Goal: Find specific page/section: Find specific page/section

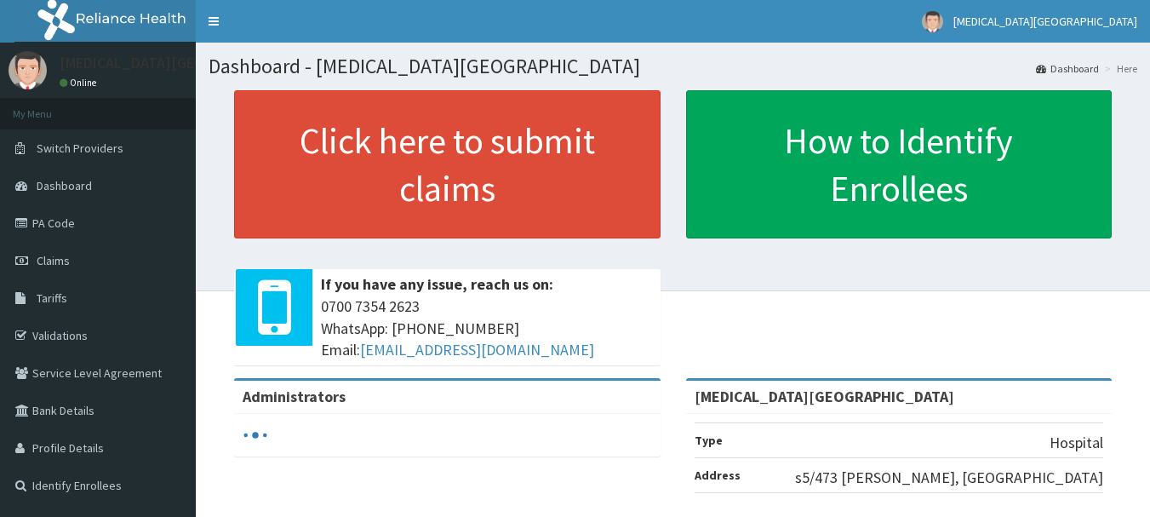
click at [83, 301] on link "Tariffs" at bounding box center [98, 297] width 196 height 37
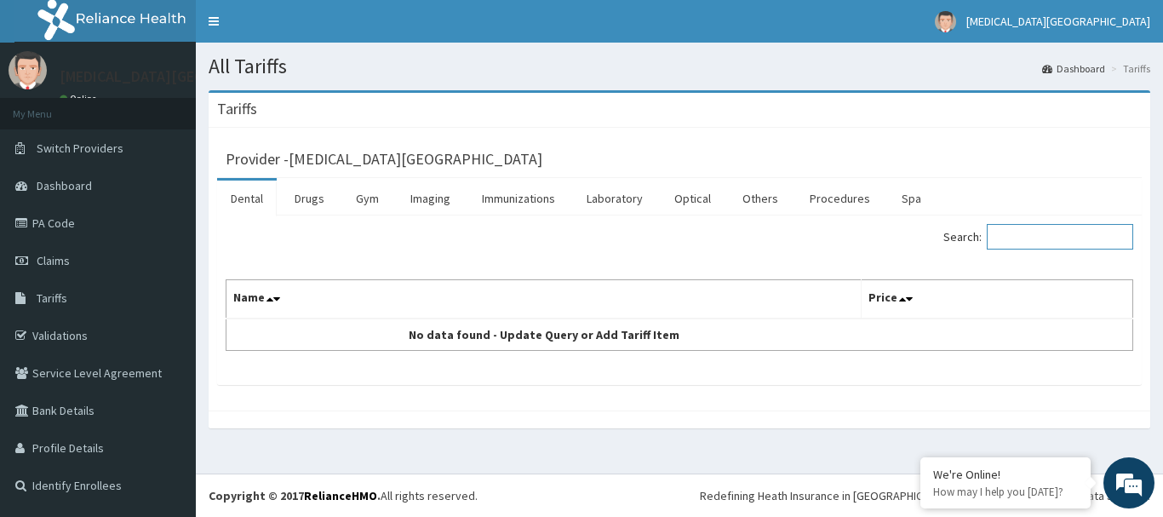
click at [1020, 234] on input "Search:" at bounding box center [1060, 237] width 146 height 26
type input "SECTION"
click at [809, 190] on link "Procedures" at bounding box center [840, 199] width 88 height 36
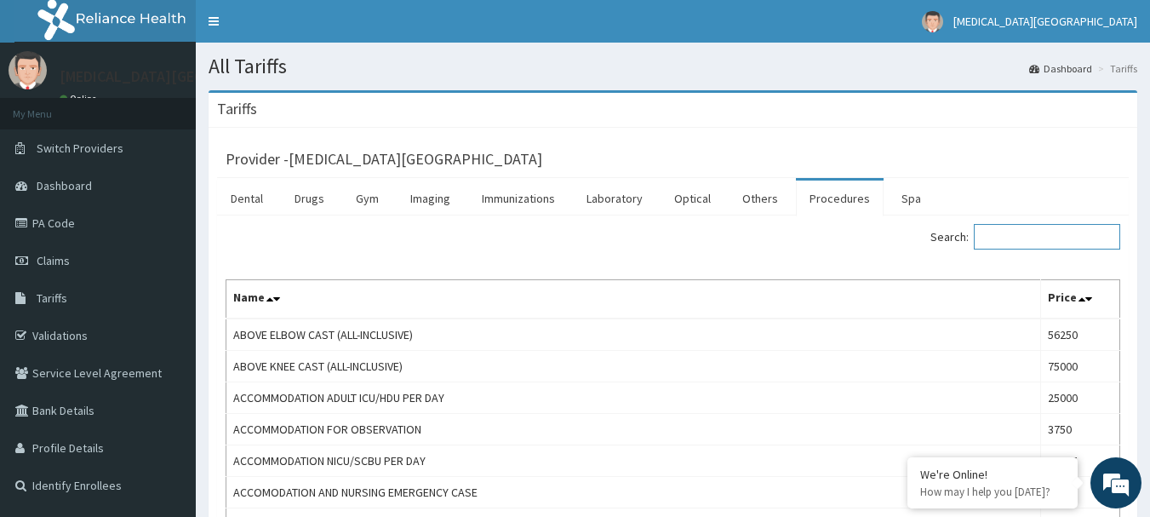
click at [1018, 238] on input "Search:" at bounding box center [1047, 237] width 146 height 26
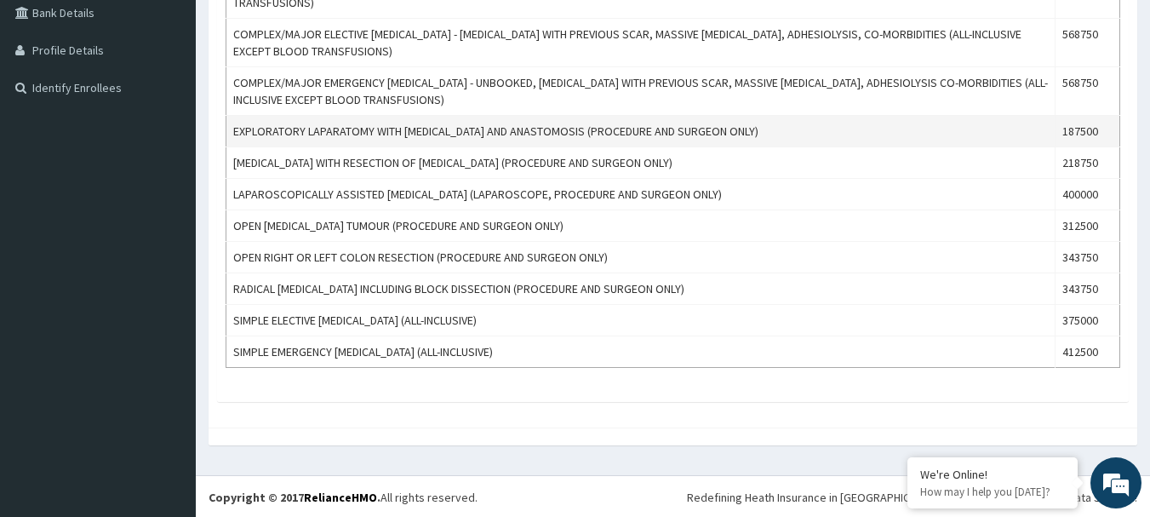
scroll to position [231, 0]
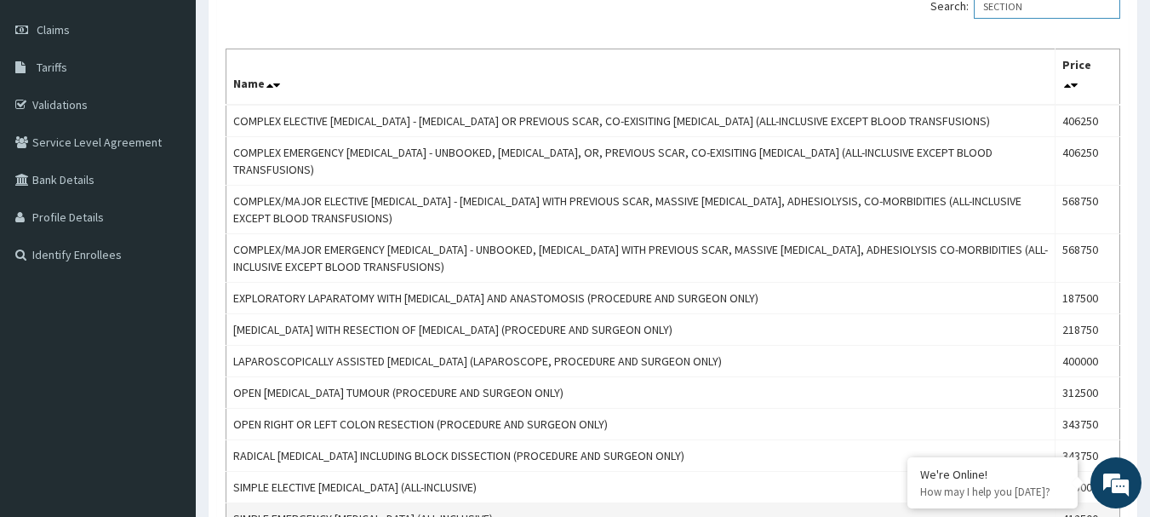
type input "SECTION"
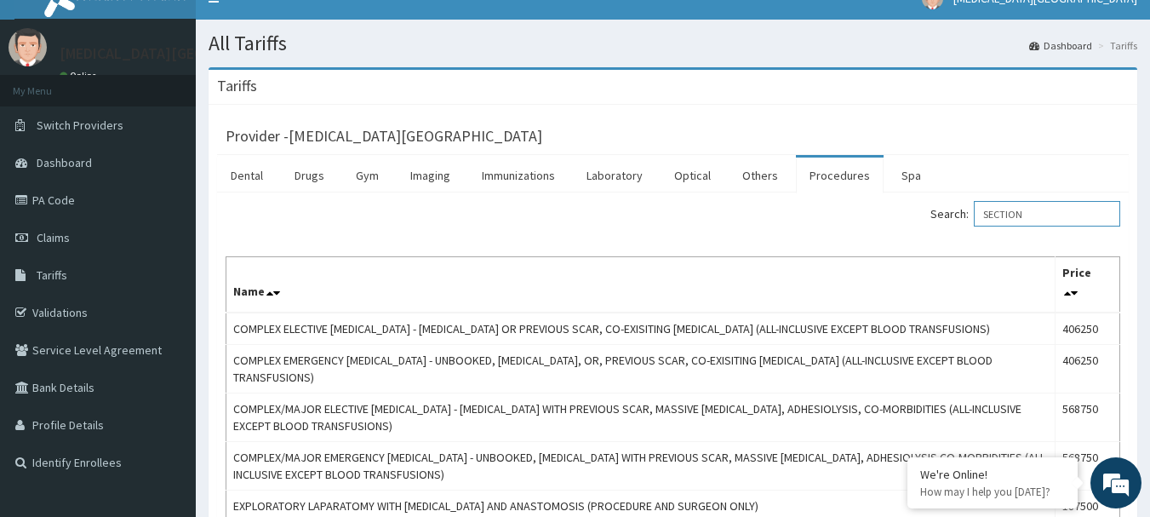
scroll to position [0, 0]
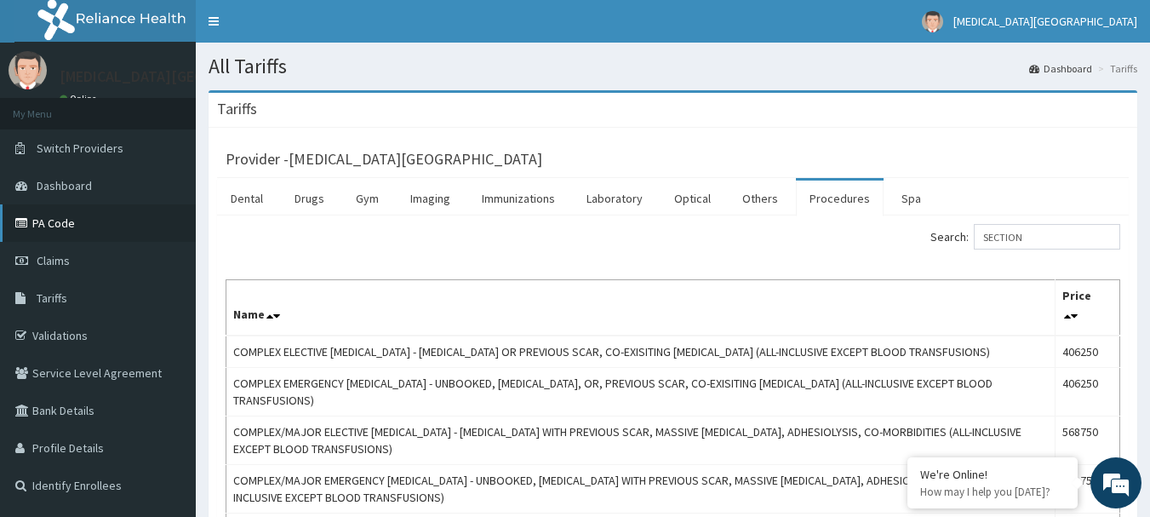
click at [70, 218] on link "PA Code" at bounding box center [98, 222] width 196 height 37
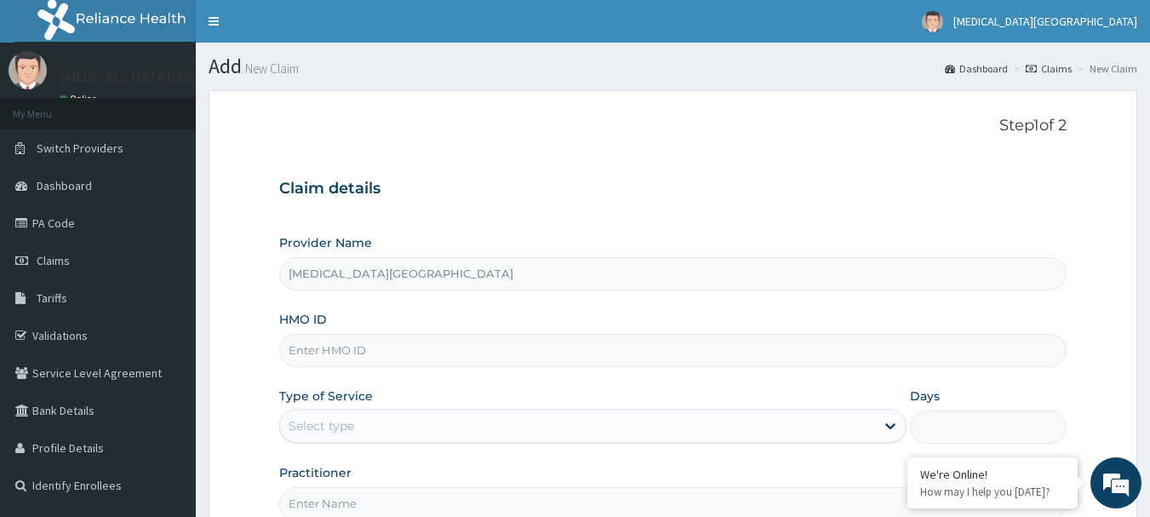
click at [47, 291] on span "Tariffs" at bounding box center [52, 297] width 31 height 15
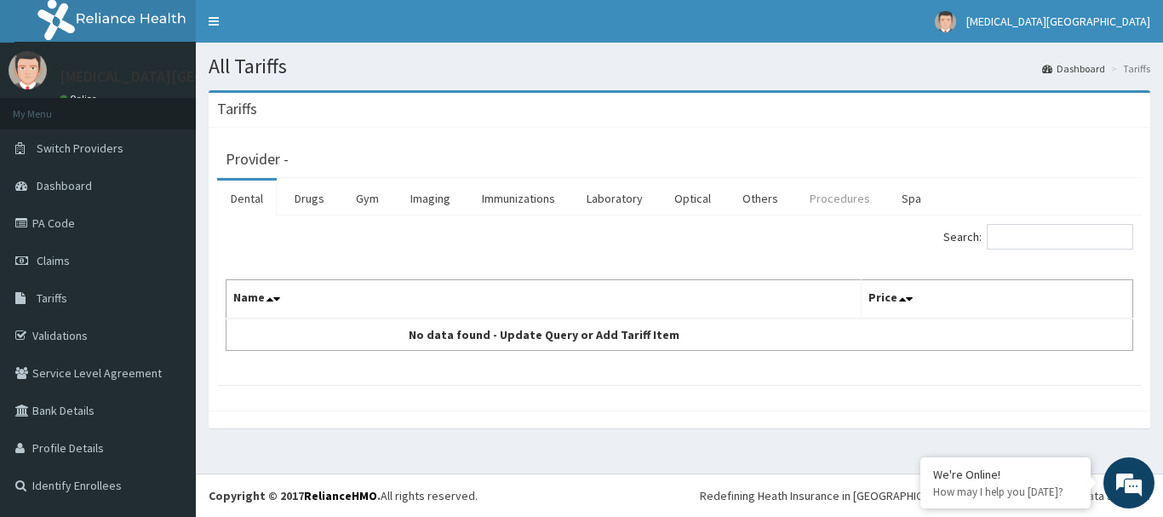
click at [829, 198] on link "Procedures" at bounding box center [840, 199] width 88 height 36
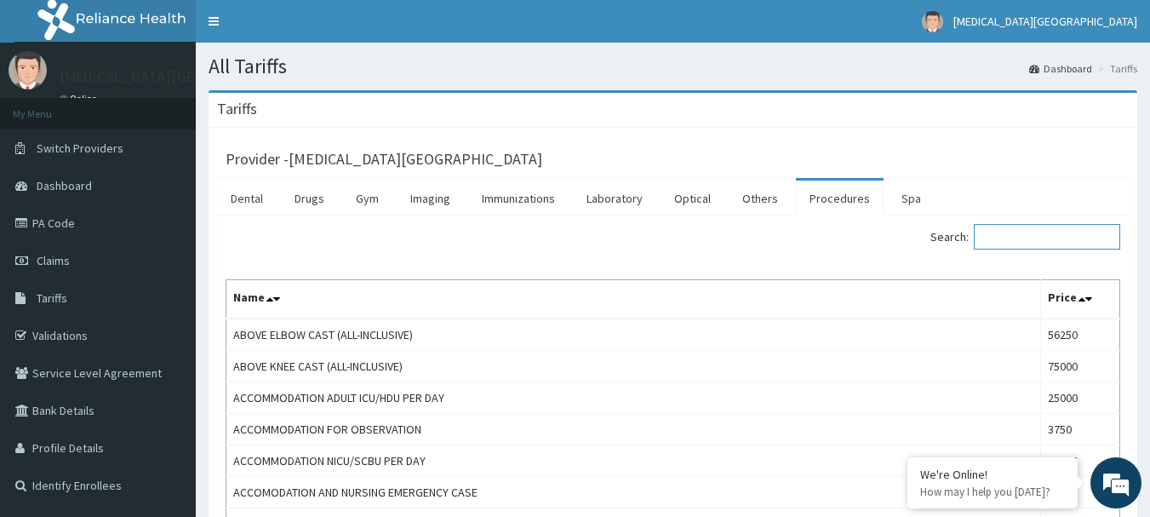
click at [1029, 238] on input "Search:" at bounding box center [1047, 237] width 146 height 26
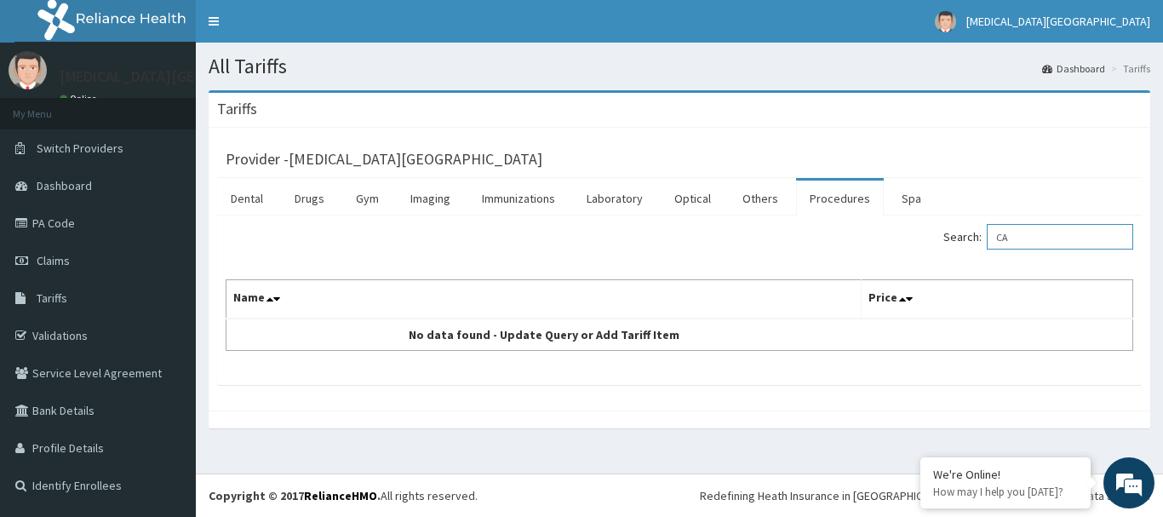
type input "C"
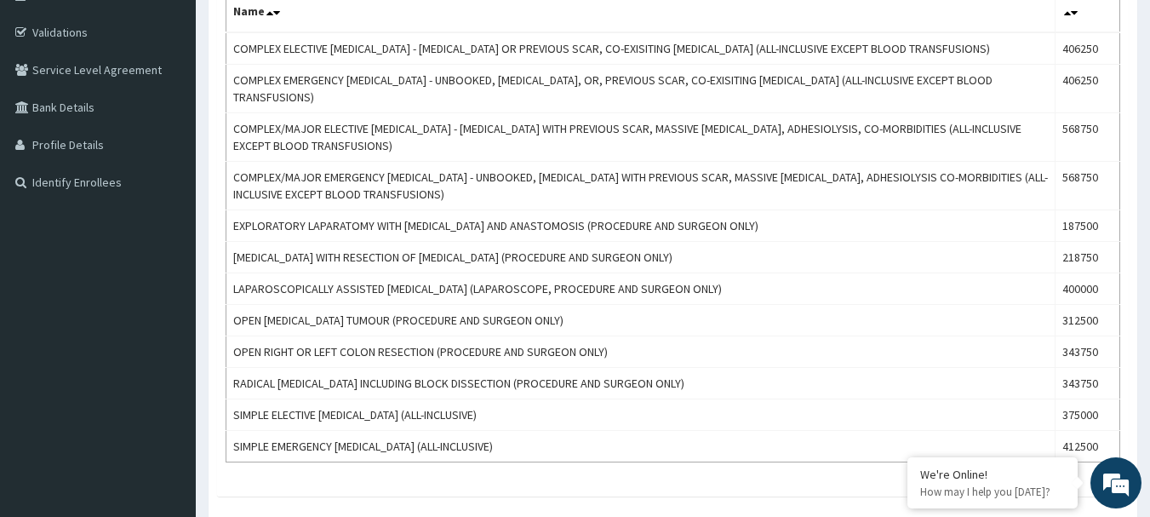
scroll to position [307, 0]
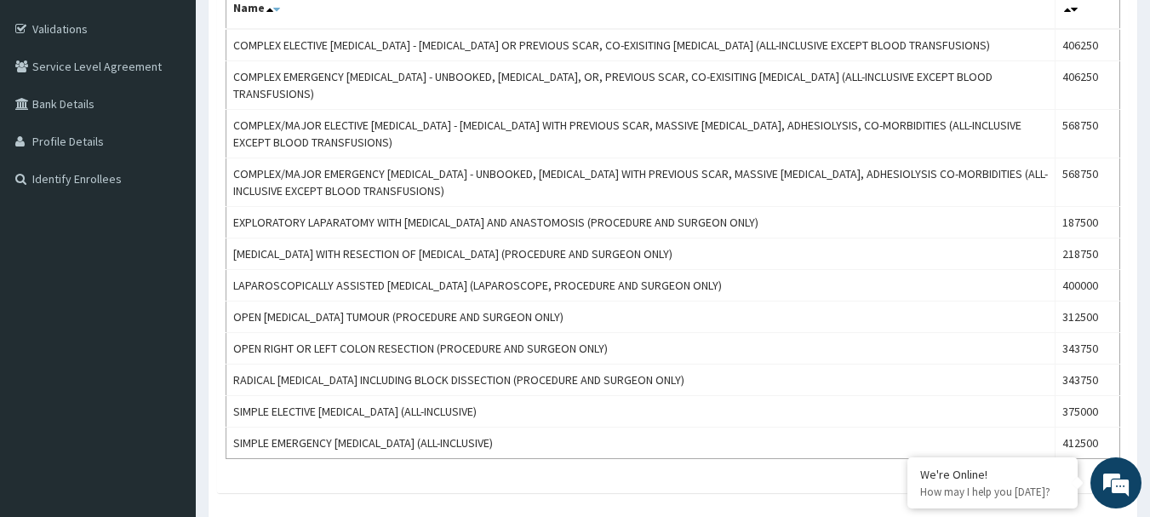
type input "SECTION"
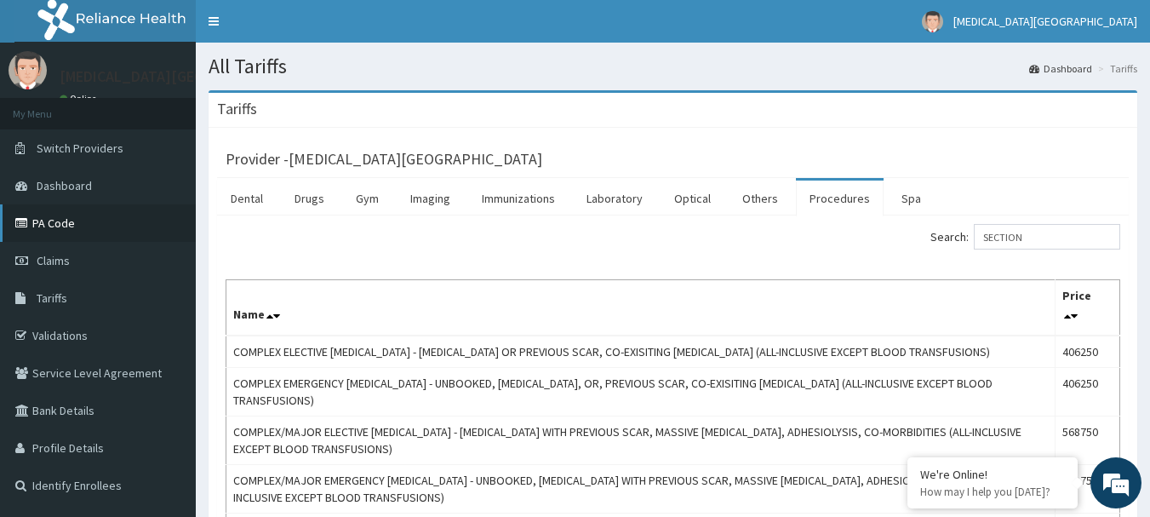
click at [83, 221] on link "PA Code" at bounding box center [98, 222] width 196 height 37
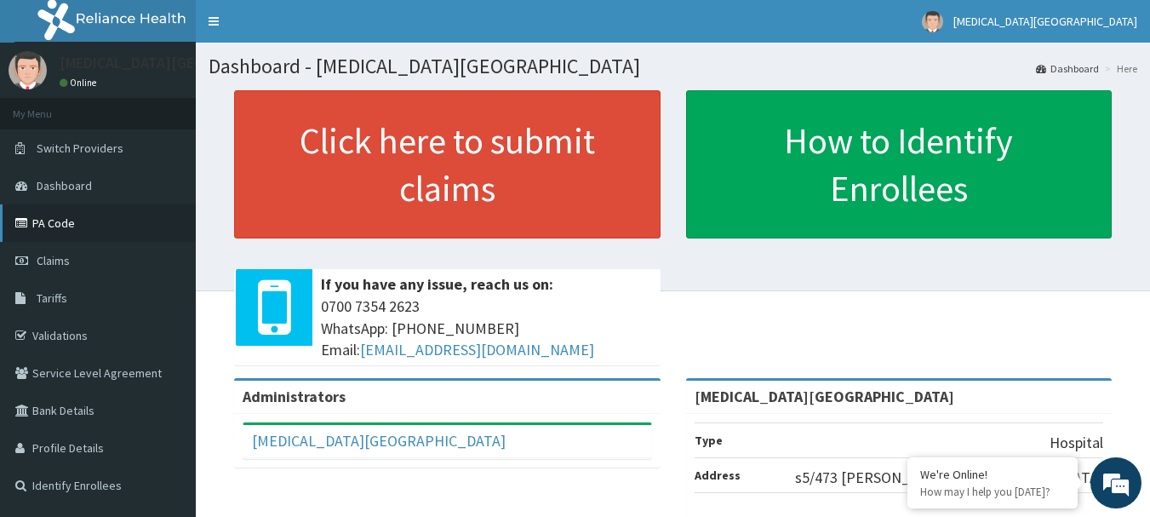
click at [89, 230] on link "PA Code" at bounding box center [98, 222] width 196 height 37
click at [62, 225] on link "PA Code" at bounding box center [98, 222] width 196 height 37
